Goal: Browse casually

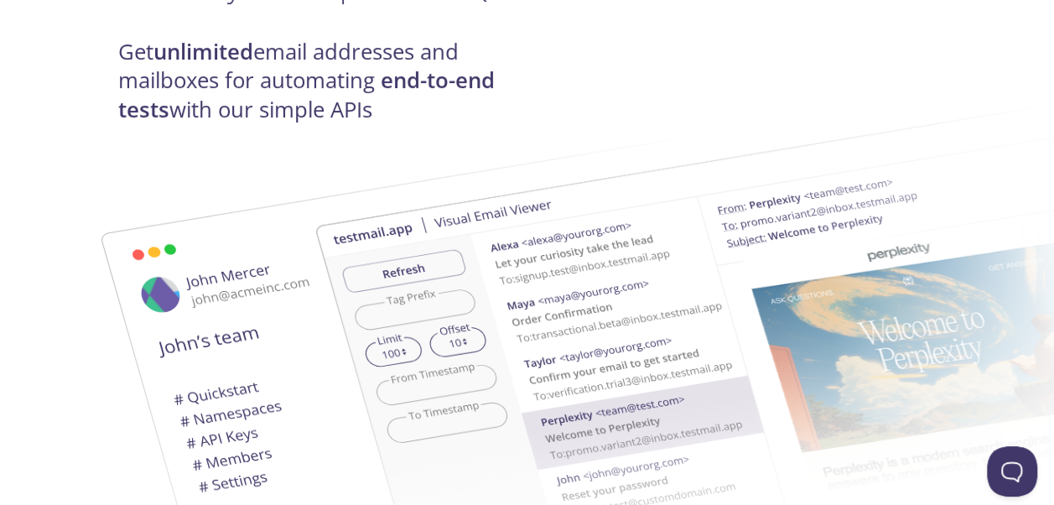
scroll to position [266, 0]
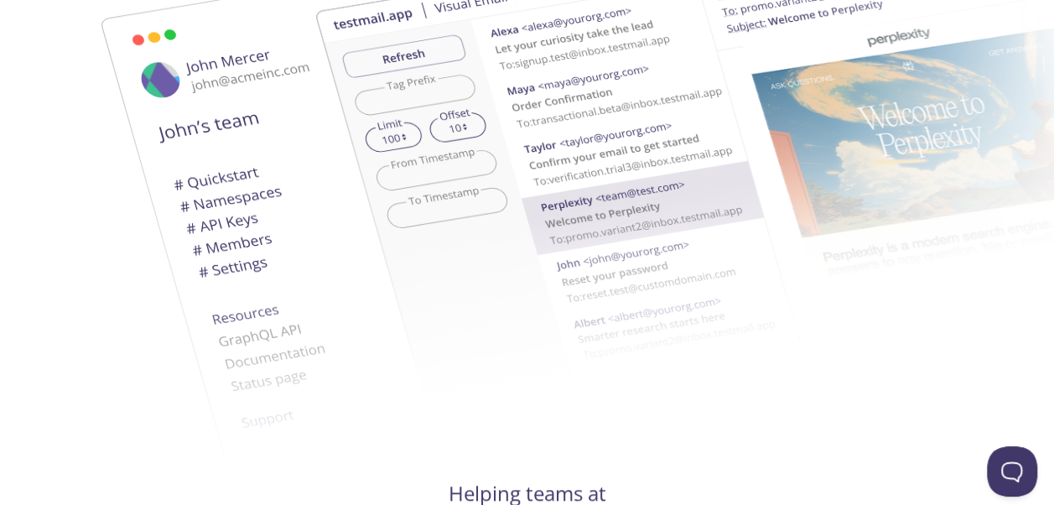
scroll to position [478, 0]
